Goal: Transaction & Acquisition: Purchase product/service

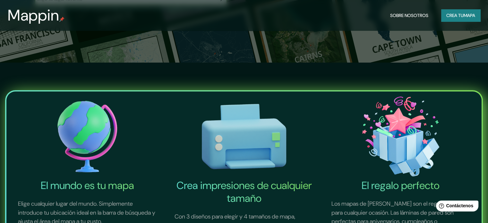
click at [479, 14] on button "Crea tu mapa" at bounding box center [461, 15] width 39 height 12
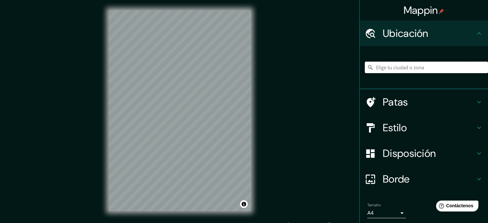
click at [441, 69] on input "Elige tu ciudad o zona" at bounding box center [426, 68] width 123 height 12
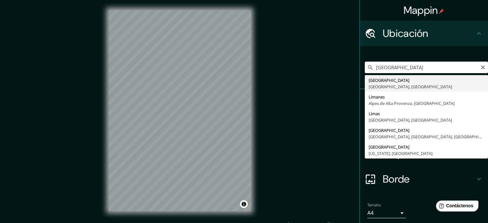
type input "[GEOGRAPHIC_DATA], [GEOGRAPHIC_DATA], [GEOGRAPHIC_DATA]"
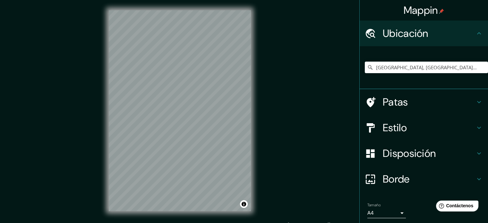
click at [418, 128] on h4 "Estilo" at bounding box center [429, 127] width 92 height 13
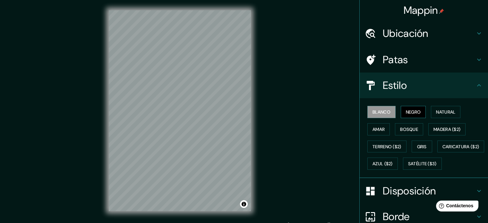
click at [415, 113] on font "Negro" at bounding box center [413, 112] width 15 height 6
click at [436, 112] on font "Natural" at bounding box center [445, 112] width 19 height 6
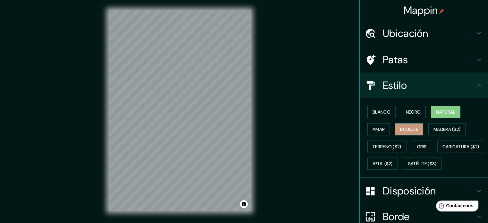
click at [411, 130] on font "Bosque" at bounding box center [409, 130] width 18 height 6
click at [380, 130] on font "Amar" at bounding box center [379, 130] width 12 height 6
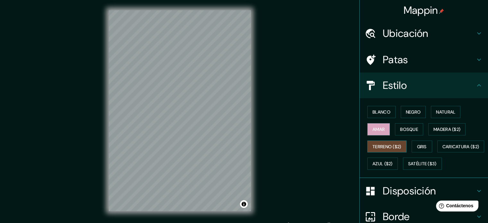
click at [376, 148] on font "Terreno ($2)" at bounding box center [387, 147] width 29 height 6
click at [420, 144] on font "Gris" at bounding box center [423, 147] width 10 height 6
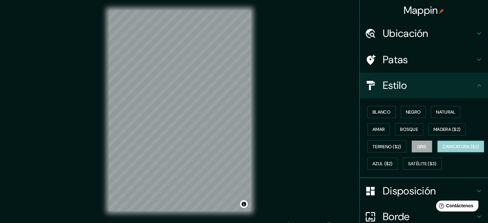
click at [443, 150] on font "Caricatura ($2)" at bounding box center [461, 147] width 37 height 6
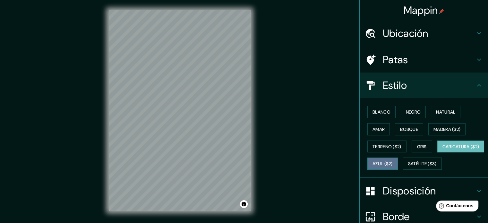
click at [393, 161] on font "Azul ($2)" at bounding box center [383, 164] width 20 height 6
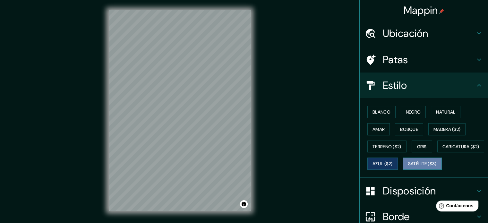
click at [409, 167] on font "Satélite ($3)" at bounding box center [423, 164] width 29 height 6
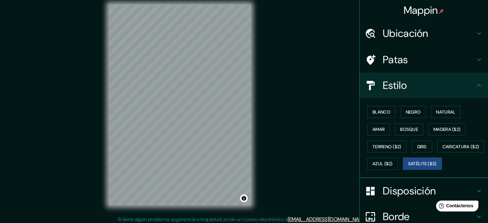
scroll to position [8, 0]
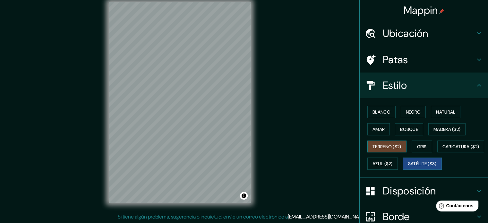
click at [394, 148] on font "Terreno ($2)" at bounding box center [387, 147] width 29 height 6
click at [440, 127] on font "Madera ($2)" at bounding box center [447, 130] width 27 height 6
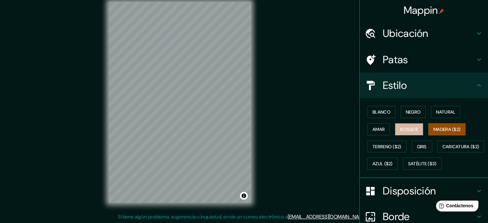
click at [411, 129] on font "Bosque" at bounding box center [409, 130] width 18 height 6
click at [373, 129] on font "Amar" at bounding box center [379, 130] width 12 height 6
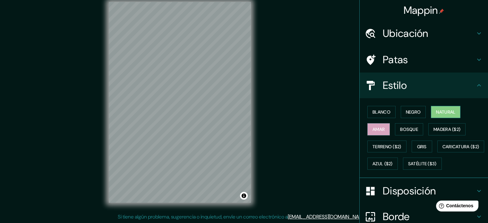
click at [436, 109] on font "Natural" at bounding box center [445, 112] width 19 height 6
click at [406, 111] on font "Negro" at bounding box center [413, 112] width 15 height 6
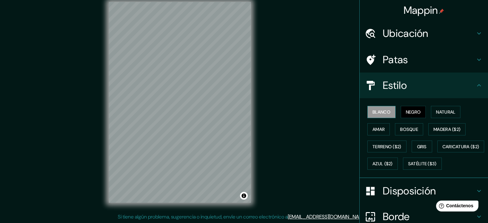
click at [385, 112] on font "Blanco" at bounding box center [382, 112] width 18 height 6
click at [436, 113] on font "Natural" at bounding box center [445, 112] width 19 height 6
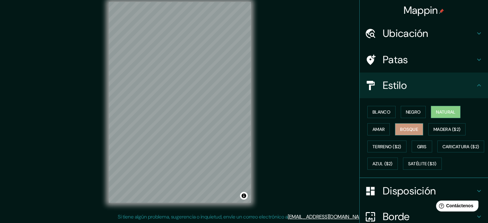
click at [413, 130] on font "Bosque" at bounding box center [409, 130] width 18 height 6
click at [376, 130] on font "Amar" at bounding box center [379, 130] width 12 height 6
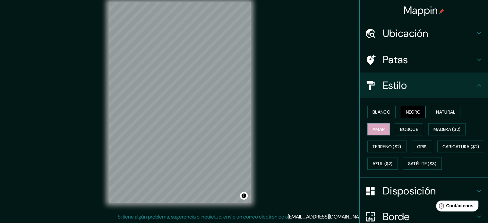
click at [409, 113] on font "Negro" at bounding box center [413, 112] width 15 height 6
click at [442, 109] on font "Natural" at bounding box center [445, 112] width 19 height 6
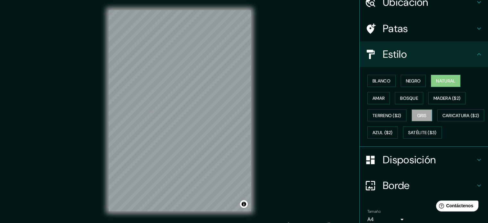
scroll to position [32, 0]
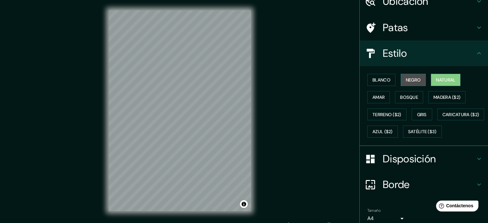
click at [406, 78] on font "Negro" at bounding box center [413, 80] width 15 height 6
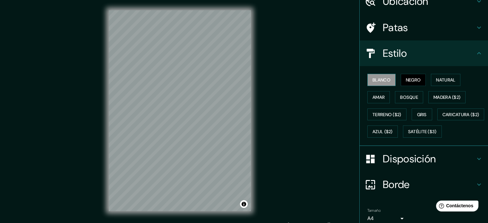
click at [388, 79] on button "Blanco" at bounding box center [382, 80] width 28 height 12
click at [407, 81] on font "Negro" at bounding box center [413, 80] width 15 height 6
click at [436, 84] on button "Natural" at bounding box center [446, 80] width 30 height 12
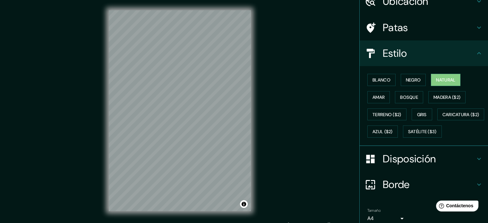
click at [425, 166] on font "Disposición" at bounding box center [409, 158] width 53 height 13
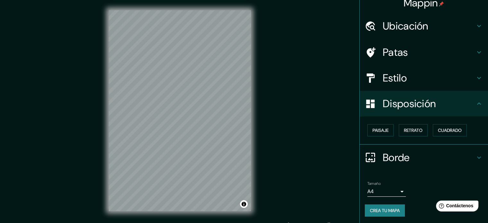
scroll to position [8, 0]
click at [455, 151] on h4 "Borde" at bounding box center [429, 157] width 92 height 13
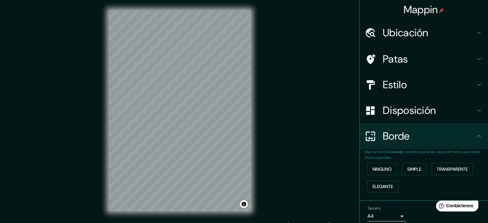
scroll to position [0, 0]
click at [411, 192] on div "Ninguno Simple Transparente Elegante" at bounding box center [426, 178] width 123 height 35
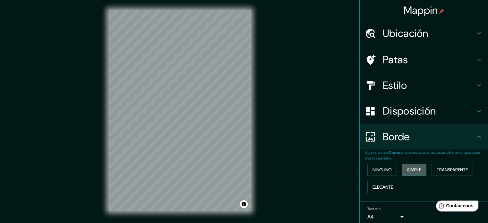
click at [408, 170] on font "Simple" at bounding box center [415, 170] width 14 height 6
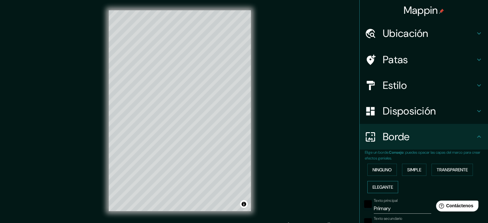
click at [387, 189] on font "Elegante" at bounding box center [383, 187] width 21 height 6
click at [383, 172] on font "Ninguno" at bounding box center [382, 170] width 19 height 6
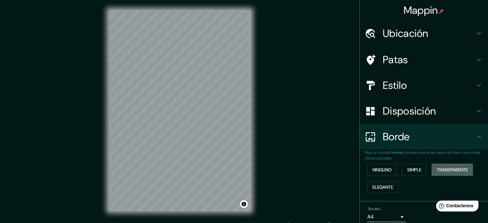
click at [442, 171] on font "Transparente" at bounding box center [452, 170] width 31 height 6
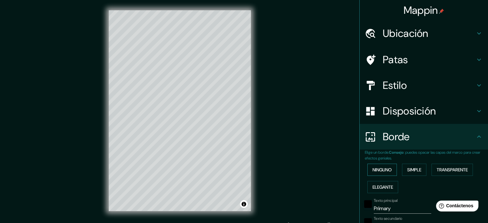
click at [383, 173] on font "Ninguno" at bounding box center [382, 170] width 19 height 8
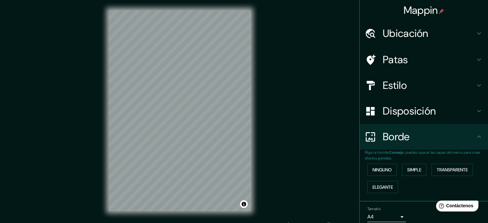
click at [413, 80] on h4 "Estilo" at bounding box center [429, 85] width 92 height 13
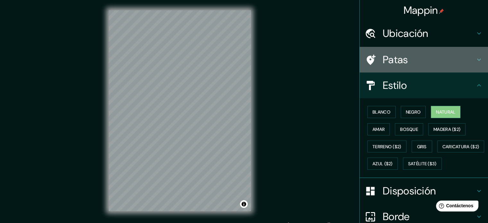
click at [416, 62] on h4 "Patas" at bounding box center [429, 59] width 92 height 13
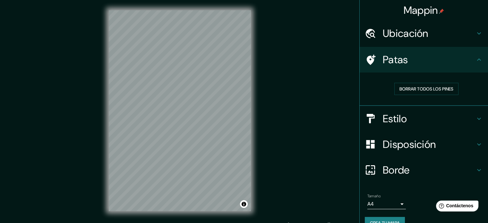
click at [427, 32] on h4 "Ubicación" at bounding box center [429, 33] width 92 height 13
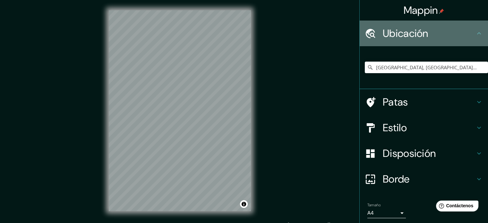
click at [427, 32] on h4 "Ubicación" at bounding box center [429, 33] width 92 height 13
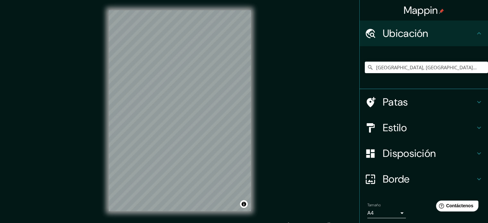
click at [412, 128] on h4 "Estilo" at bounding box center [429, 127] width 92 height 13
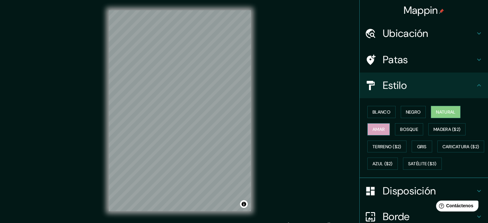
click at [375, 129] on font "Amar" at bounding box center [379, 130] width 12 height 6
